Goal: Task Accomplishment & Management: Complete application form

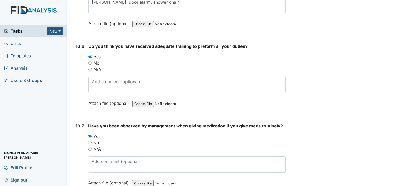
scroll to position [7090, 0]
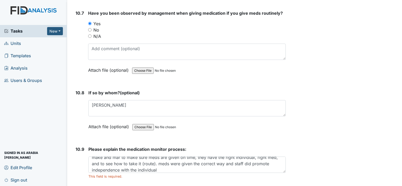
click at [217, 121] on div "Attach file (optional) You can upload .pdf, .txt, .jpg, .jpeg, .png, .csv, .xls…" at bounding box center [186, 127] width 197 height 13
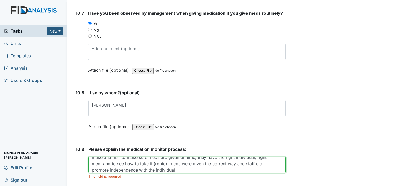
click at [248, 157] on textarea "Medication monitoring involves, Confirm the medication is effective, look on me…" at bounding box center [186, 165] width 197 height 16
type textarea "Medication monitoring involves, Confirm the medication is effective, look on me…"
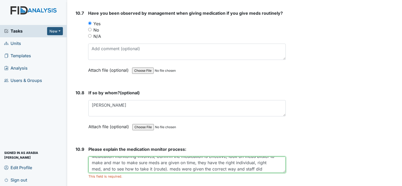
scroll to position [0, 0]
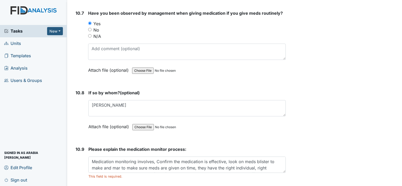
click at [204, 174] on div "This field is required." at bounding box center [186, 176] width 197 height 5
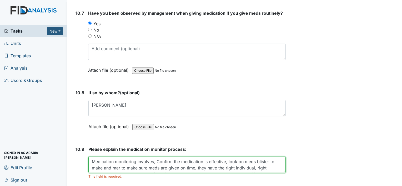
scroll to position [13, 0]
drag, startPoint x: 92, startPoint y: 124, endPoint x: 258, endPoint y: 138, distance: 167.1
click at [258, 157] on div "Medication monitoring involves, Confirm the medication is effective, look on me…" at bounding box center [186, 168] width 197 height 22
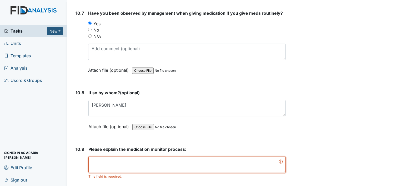
scroll to position [0, 0]
paste textarea "Medication monitoring involves, Confirm the medication is effective, look on me…"
type textarea "Medication monitoring involves, Confirm the medication is effective, look on me…"
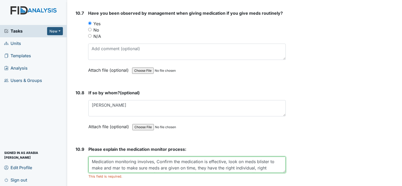
scroll to position [11, 0]
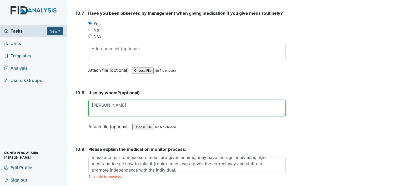
click at [222, 100] on textarea "[PERSON_NAME]" at bounding box center [186, 108] width 197 height 16
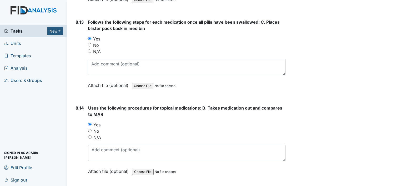
scroll to position [5239, 0]
